Goal: Task Accomplishment & Management: Complete application form

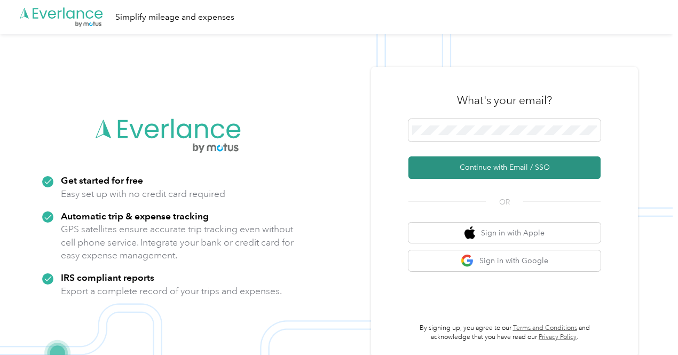
click at [511, 169] on button "Continue with Email / SSO" at bounding box center [504, 167] width 192 height 22
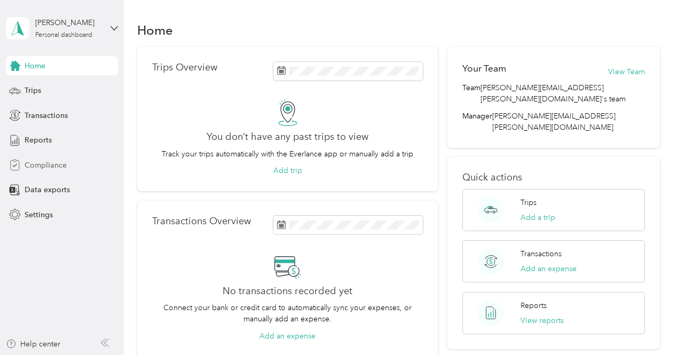
click at [51, 164] on span "Compliance" at bounding box center [46, 165] width 42 height 11
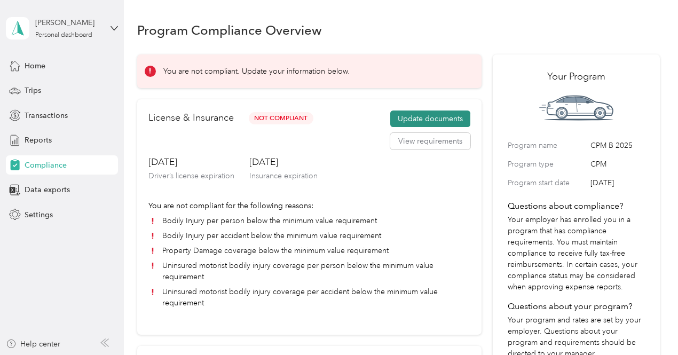
click at [405, 120] on button "Update documents" at bounding box center [430, 118] width 80 height 17
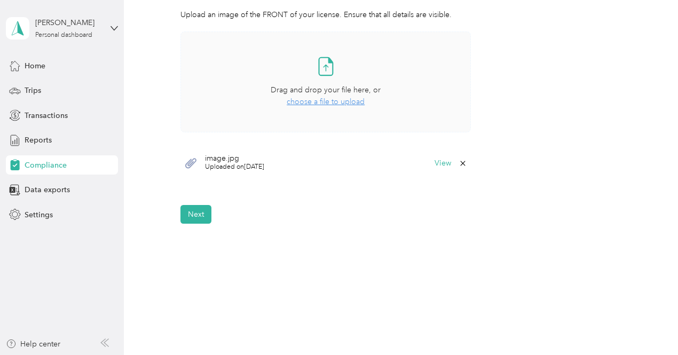
scroll to position [344, 0]
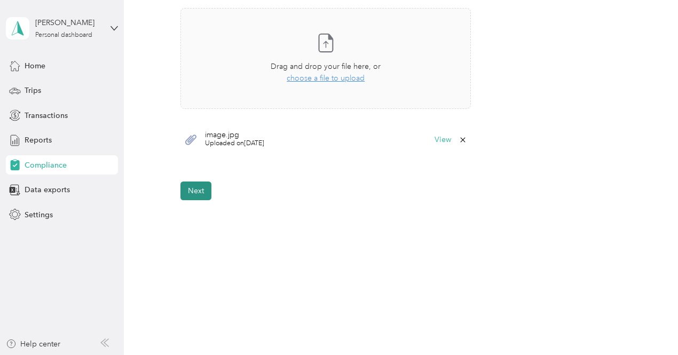
click at [198, 185] on button "Next" at bounding box center [195, 190] width 31 height 19
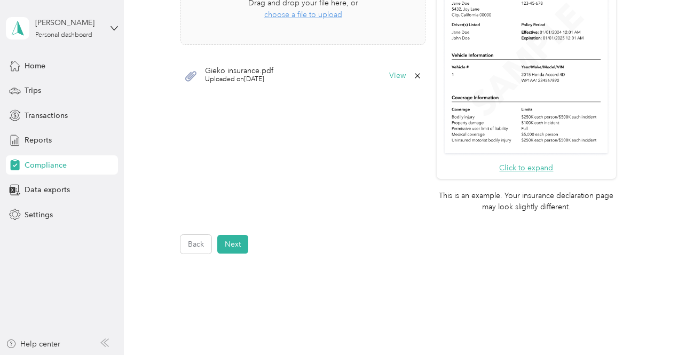
scroll to position [306, 0]
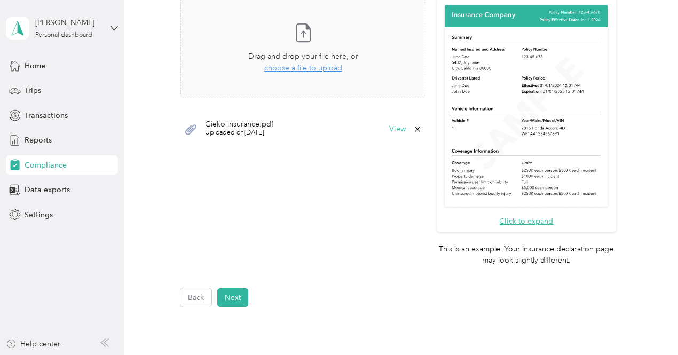
click at [415, 127] on icon at bounding box center [417, 128] width 5 height 5
click at [377, 136] on div "No Yes" at bounding box center [361, 136] width 73 height 17
click at [325, 67] on span "choose a file to upload" at bounding box center [303, 67] width 78 height 9
click at [416, 161] on icon at bounding box center [417, 161] width 9 height 9
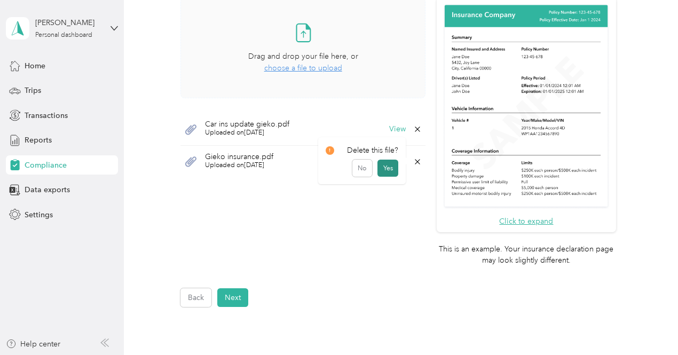
click at [389, 165] on button "Yes" at bounding box center [387, 168] width 21 height 17
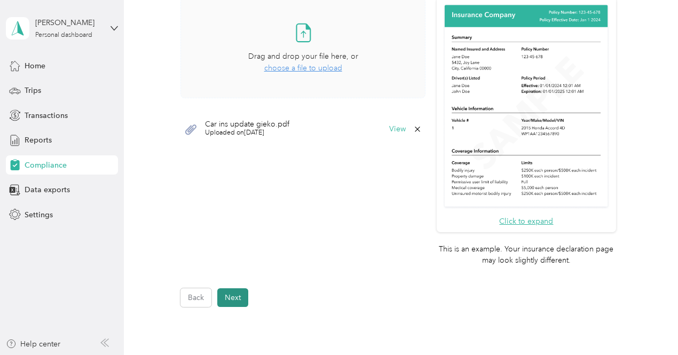
click at [239, 299] on button "Next" at bounding box center [232, 297] width 31 height 19
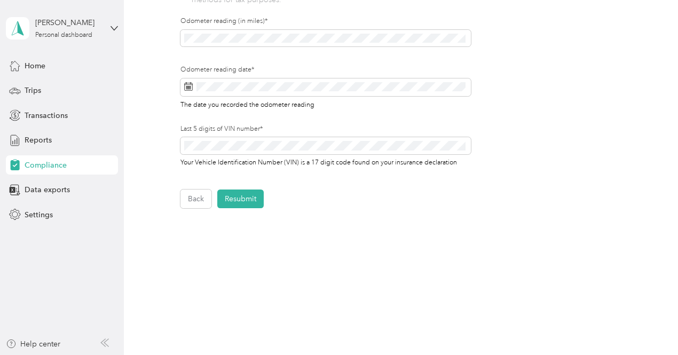
scroll to position [404, 0]
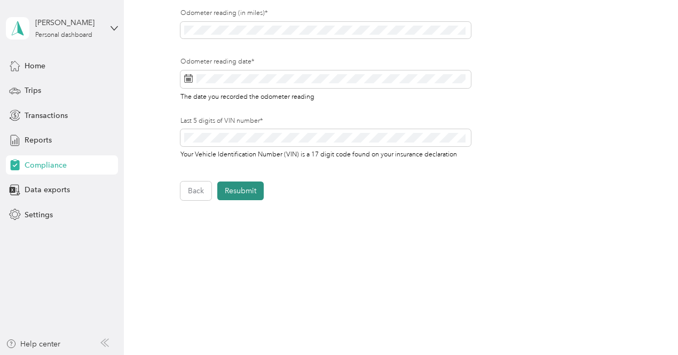
click at [252, 190] on button "Resubmit" at bounding box center [240, 190] width 46 height 19
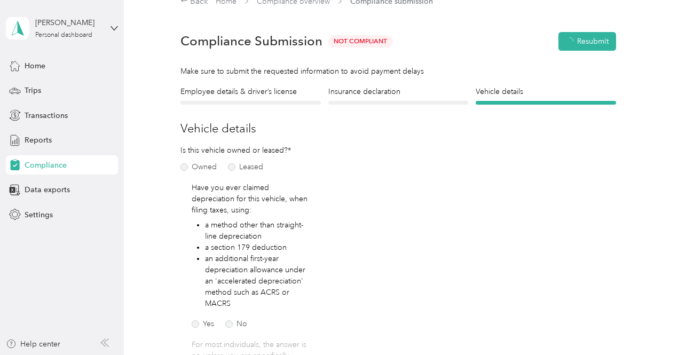
scroll to position [13, 0]
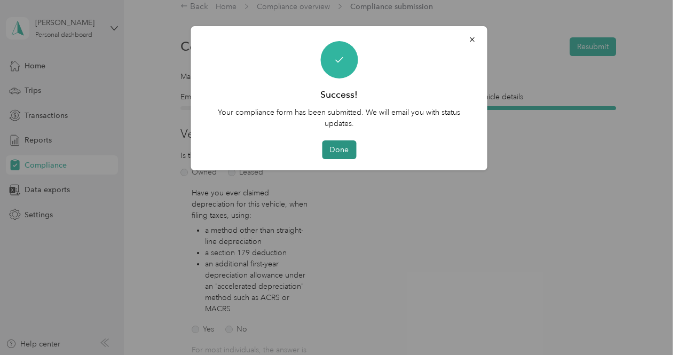
click at [346, 149] on button "Done" at bounding box center [339, 149] width 34 height 19
